Goal: Transaction & Acquisition: Purchase product/service

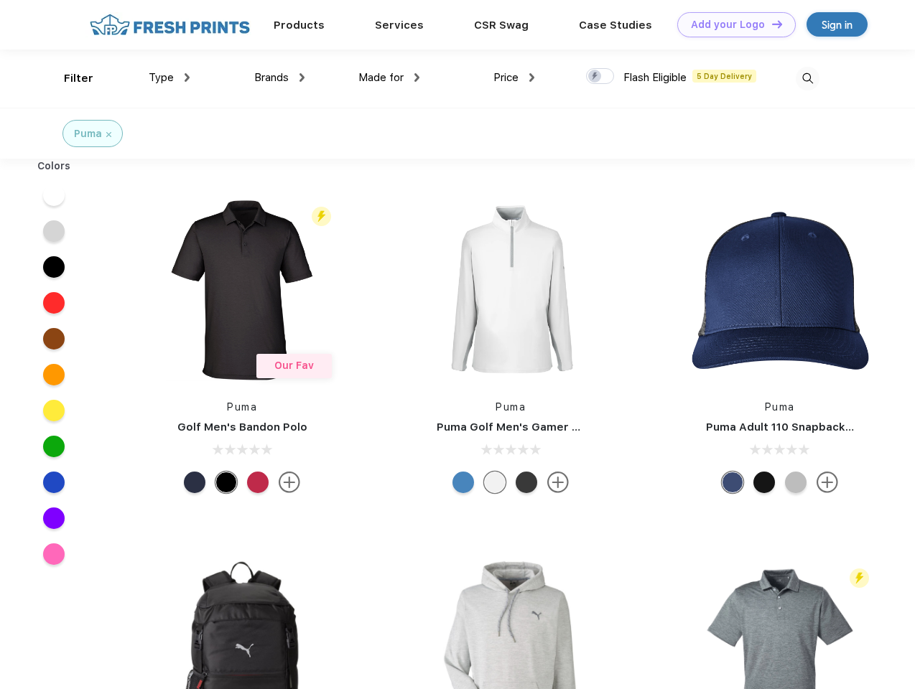
click at [731, 24] on link "Add your Logo Design Tool" at bounding box center [736, 24] width 118 height 25
click at [0, 0] on div "Design Tool" at bounding box center [0, 0] width 0 height 0
click at [770, 24] on link "Add your Logo Design Tool" at bounding box center [736, 24] width 118 height 25
click at [69, 78] on div "Filter" at bounding box center [78, 78] width 29 height 17
click at [169, 78] on span "Type" at bounding box center [161, 77] width 25 height 13
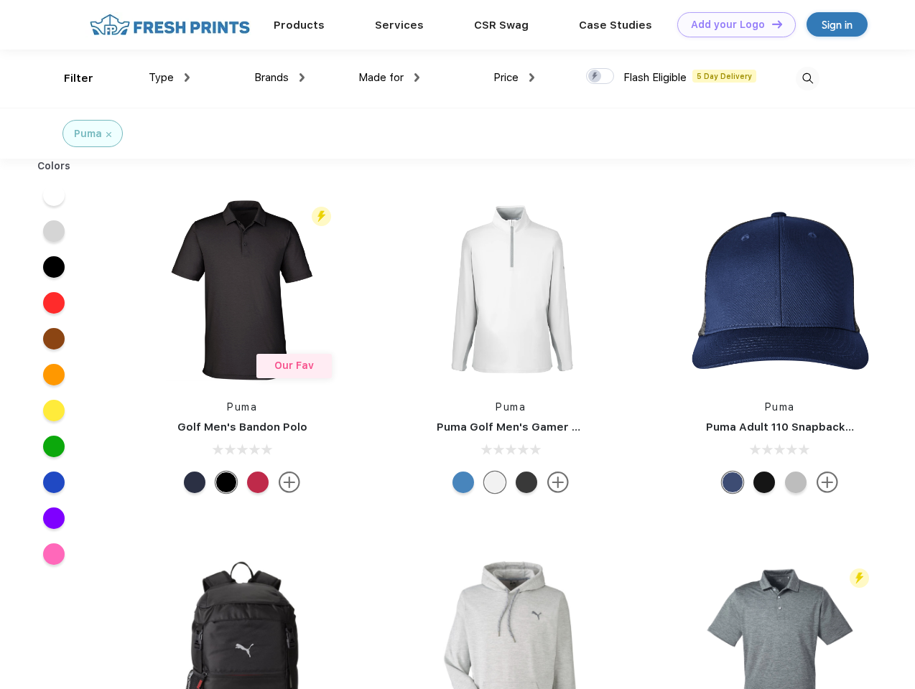
click at [279, 78] on span "Brands" at bounding box center [271, 77] width 34 height 13
click at [389, 78] on span "Made for" at bounding box center [380, 77] width 45 height 13
click at [514, 78] on span "Price" at bounding box center [505, 77] width 25 height 13
click at [600, 77] on div at bounding box center [600, 76] width 28 height 16
click at [595, 77] on input "checkbox" at bounding box center [590, 71] width 9 height 9
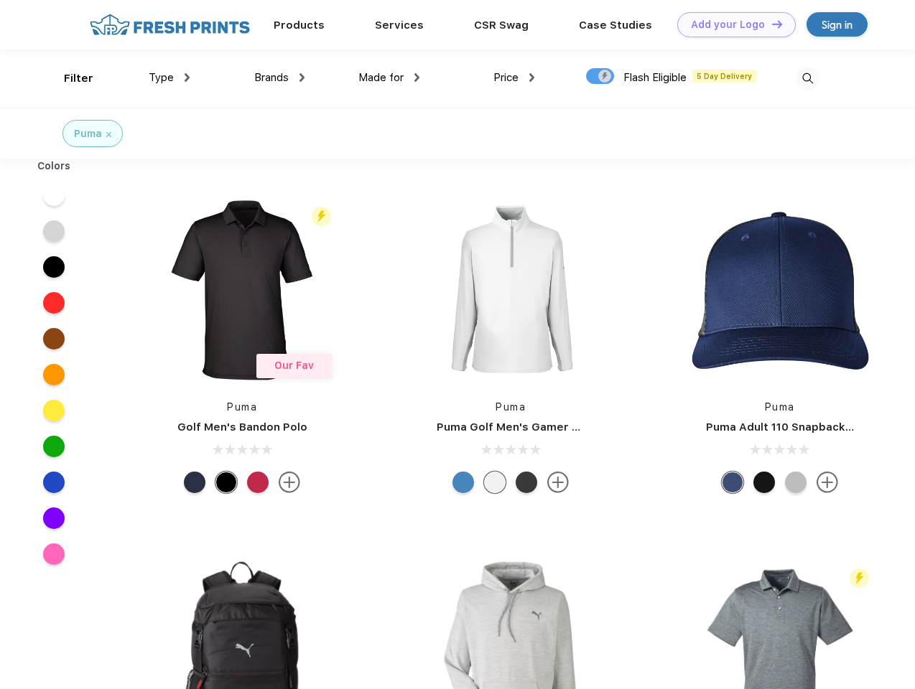
click at [807, 78] on img at bounding box center [807, 79] width 24 height 24
